Goal: Ask a question

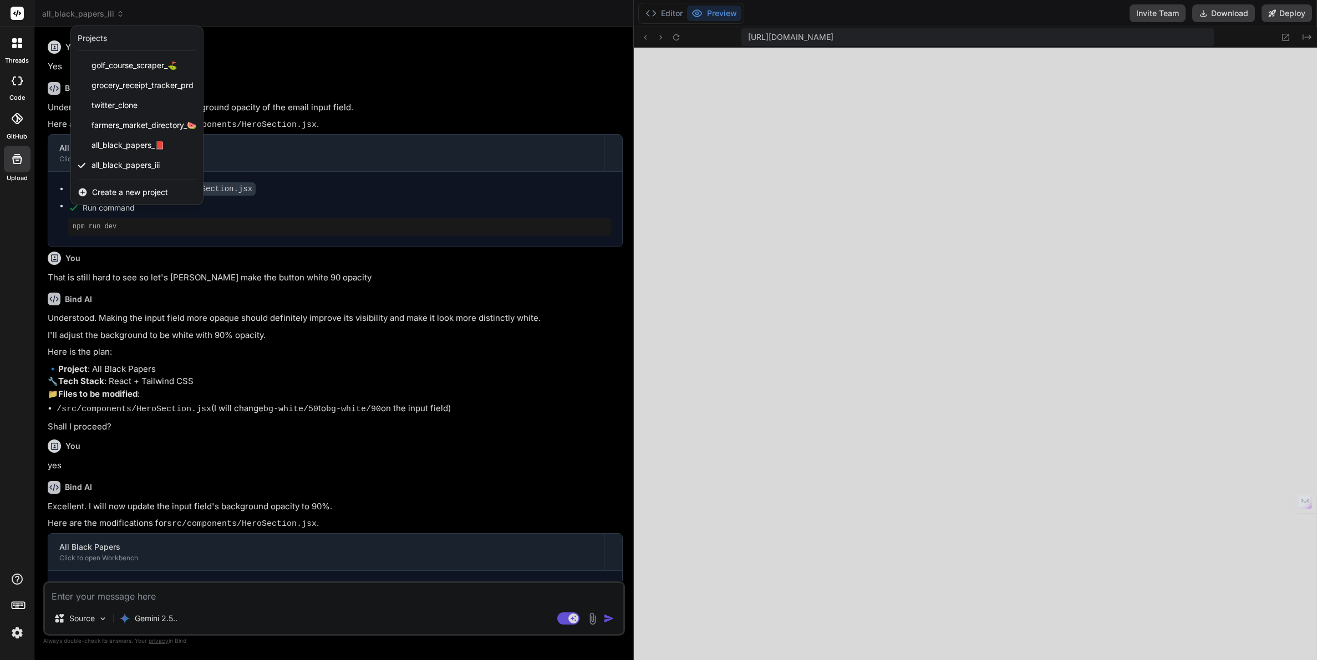
scroll to position [512, 0]
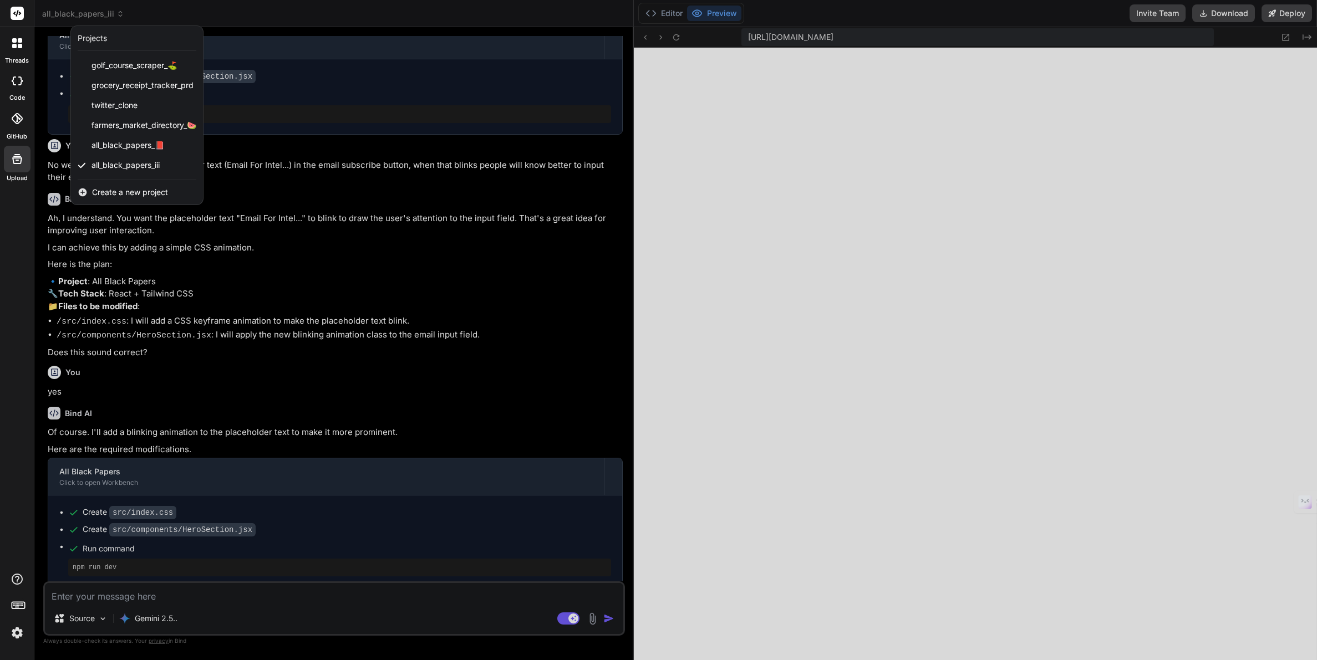
click at [565, 621] on div at bounding box center [658, 330] width 1317 height 660
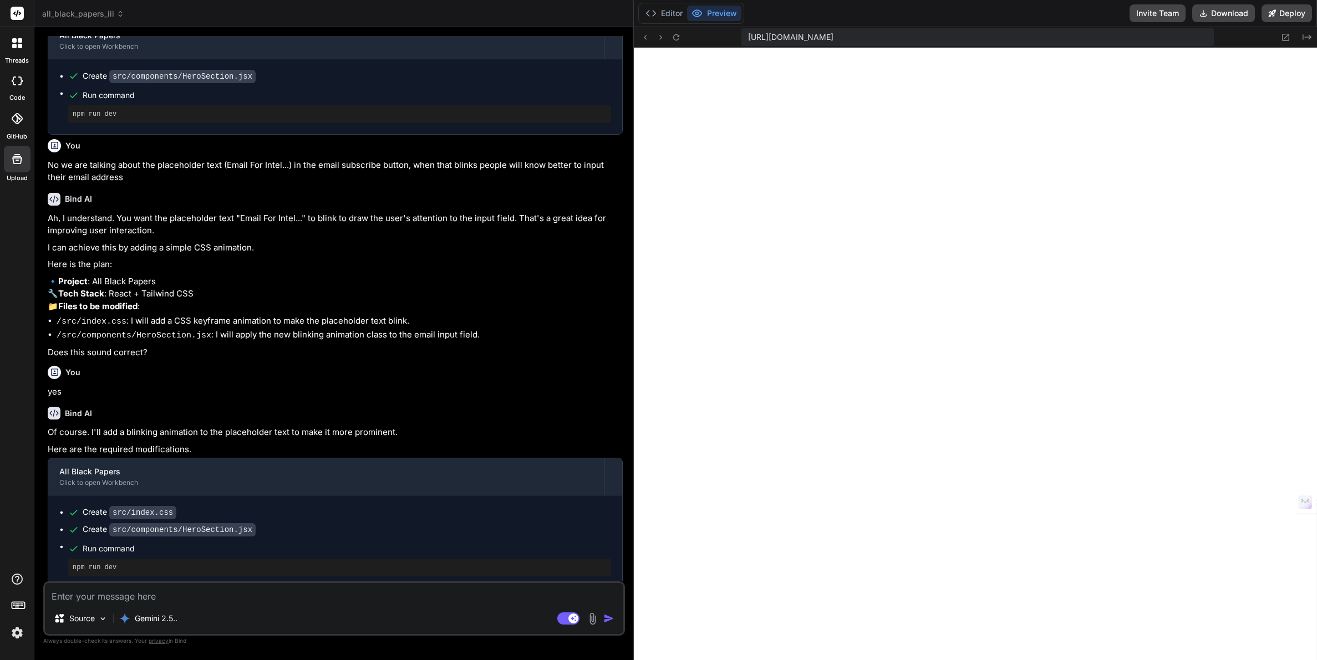
click at [565, 621] on rect at bounding box center [568, 619] width 22 height 12
type textarea "x"
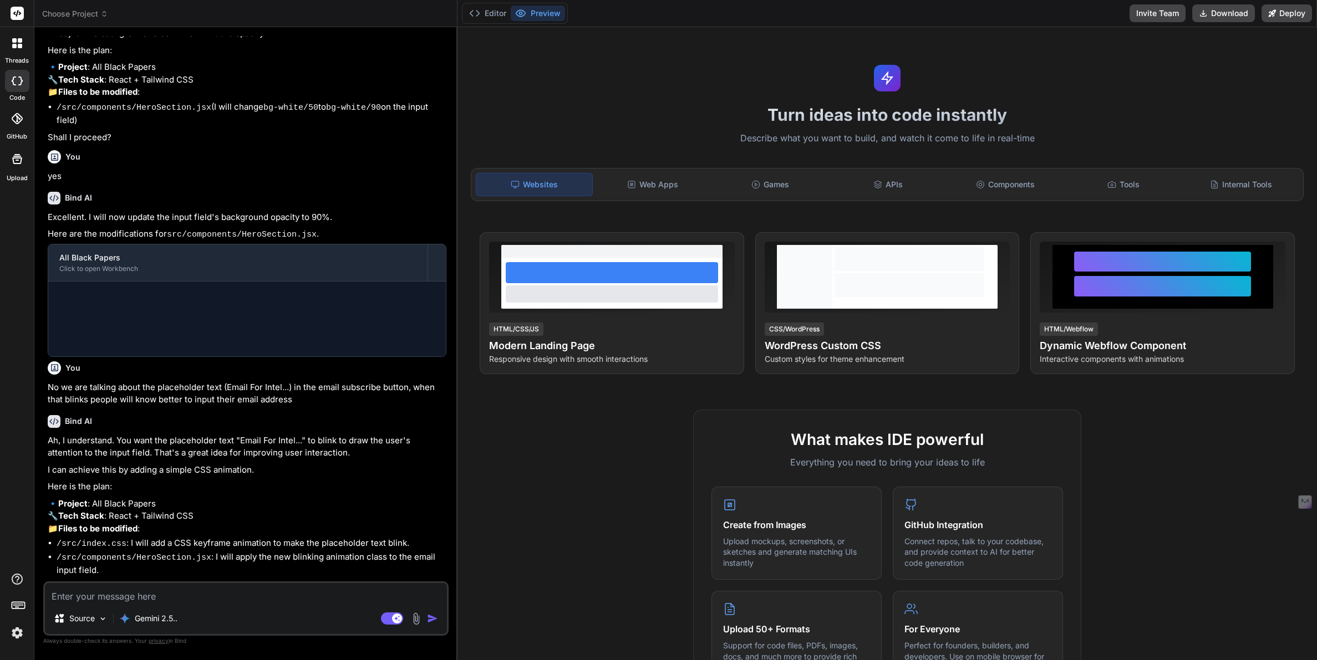
scroll to position [319, 0]
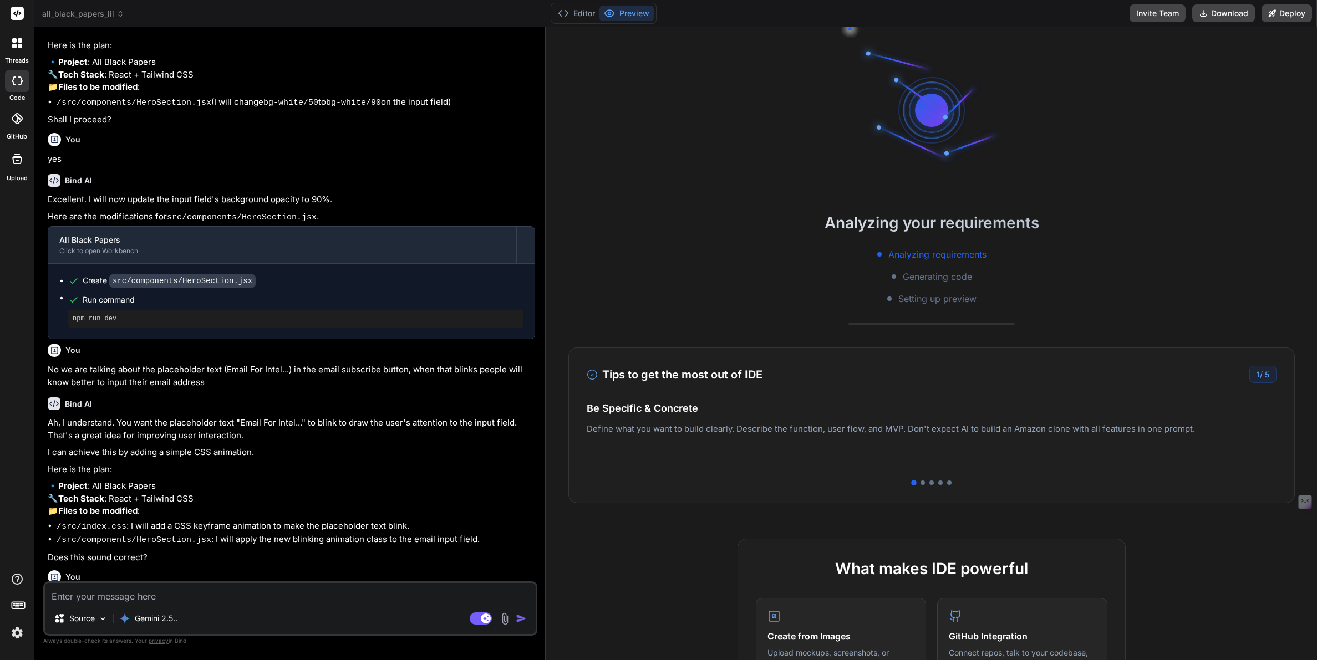
drag, startPoint x: 456, startPoint y: 510, endPoint x: 527, endPoint y: 519, distance: 70.9
click at [526, 519] on div "Bind AI Web Search Created with Pixso. Code Generator You Yes Bind AI Understoo…" at bounding box center [290, 343] width 512 height 633
click at [583, 13] on button "Editor" at bounding box center [577, 14] width 46 height 16
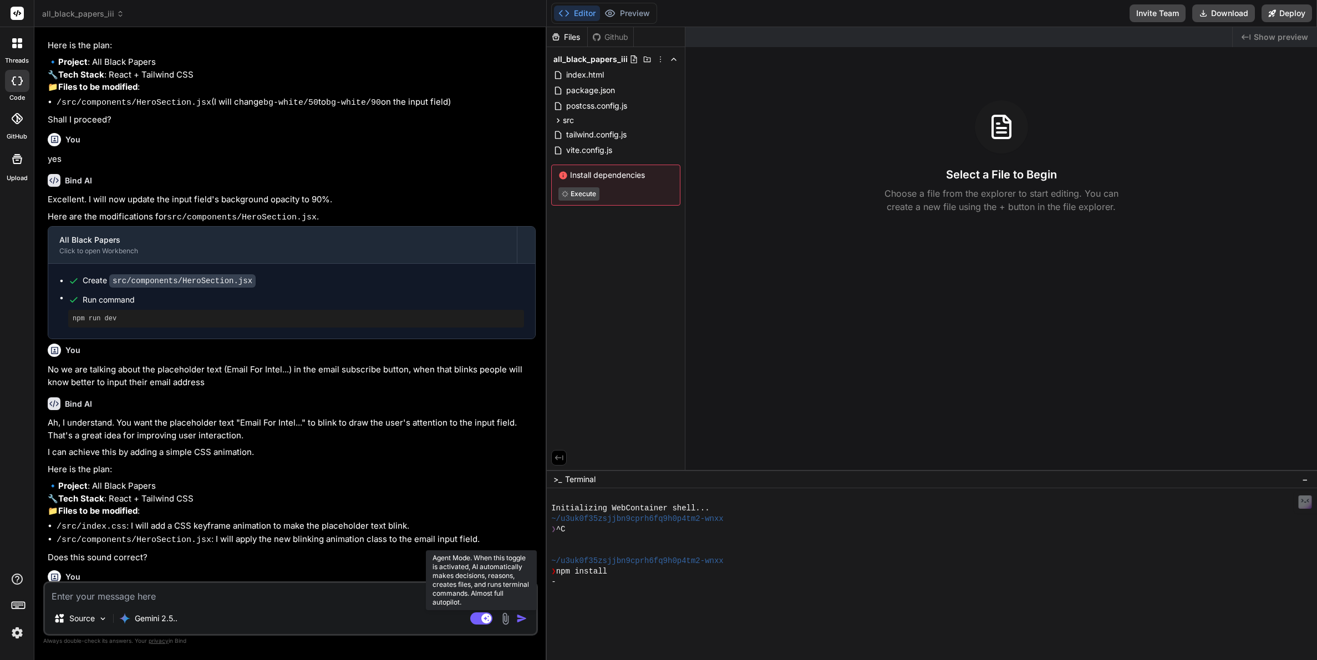
click at [480, 618] on rect at bounding box center [481, 619] width 22 height 12
click at [480, 621] on rect at bounding box center [476, 619] width 10 height 10
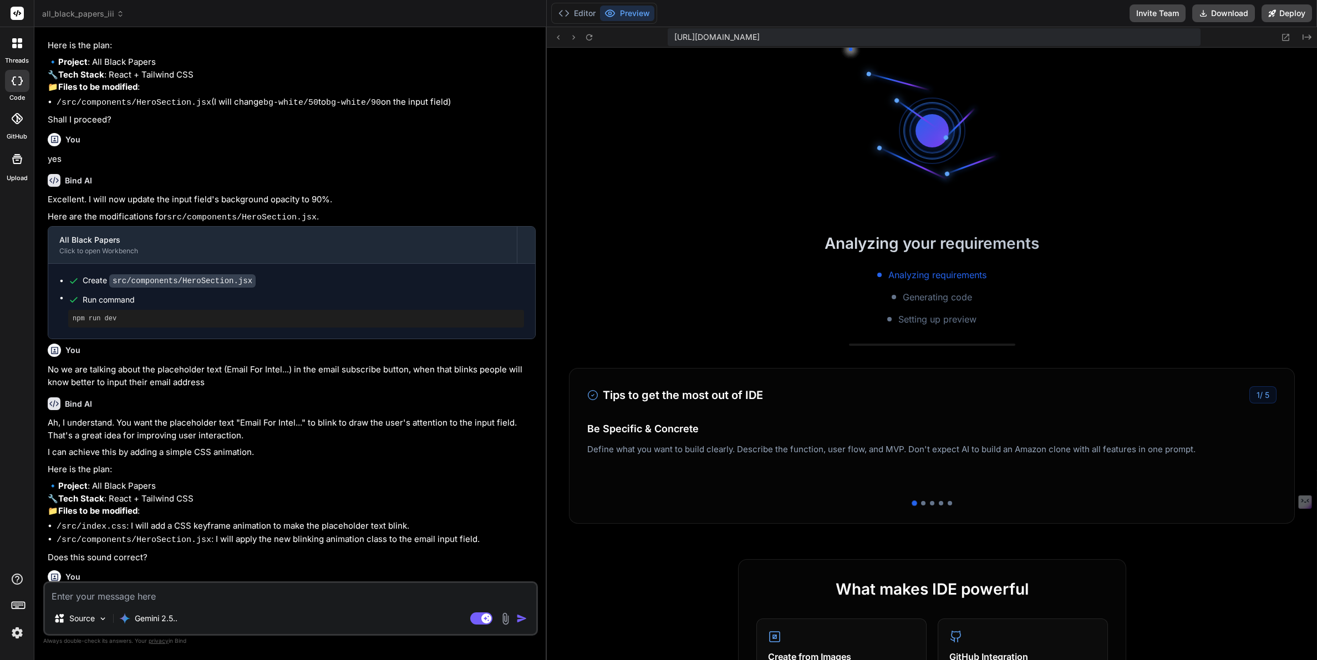
scroll to position [211, 0]
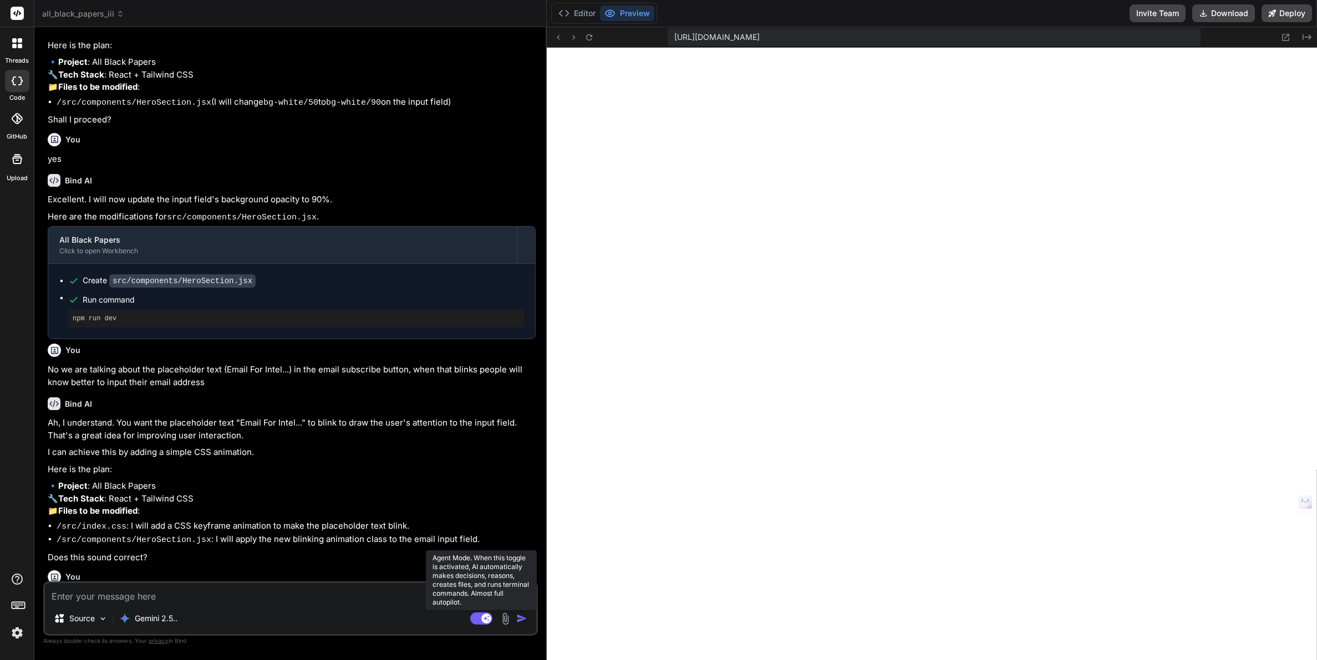
click at [476, 618] on rect at bounding box center [481, 619] width 22 height 12
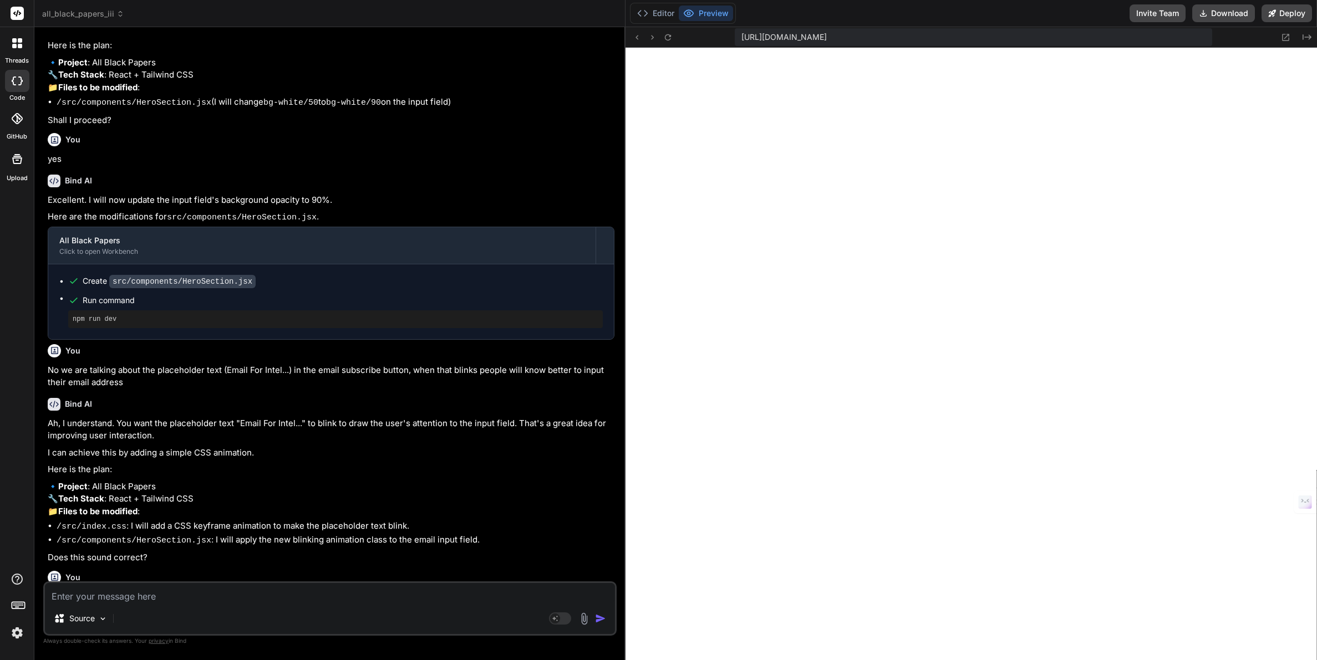
drag, startPoint x: 546, startPoint y: 369, endPoint x: 607, endPoint y: 377, distance: 61.5
click at [607, 377] on div "Bind AI Web Search Created with Pixso. Code Generator You Yes Bind AI Understoo…" at bounding box center [329, 343] width 591 height 633
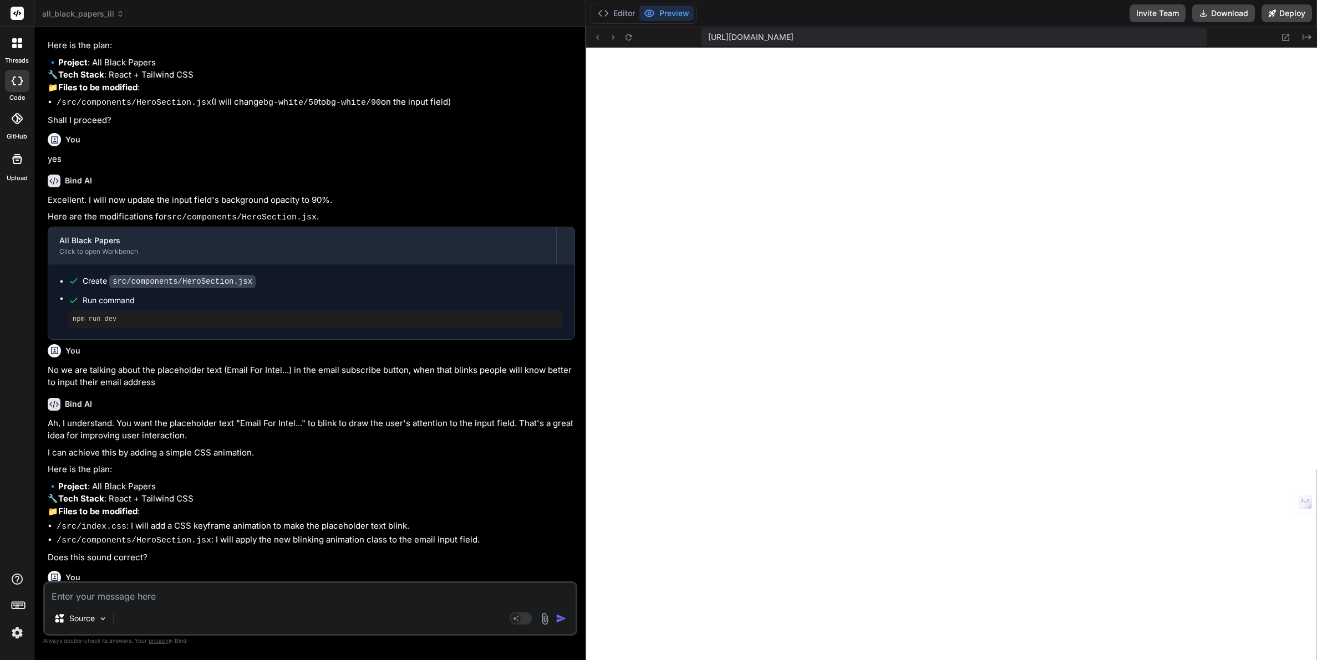
type textarea "x"
drag, startPoint x: 625, startPoint y: 363, endPoint x: 565, endPoint y: 363, distance: 60.4
click at [565, 363] on div "Bind AI Web Search Created with Pixso. Code Generator You Yes Bind AI Understoo…" at bounding box center [309, 343] width 550 height 633
